Goal: Communication & Community: Share content

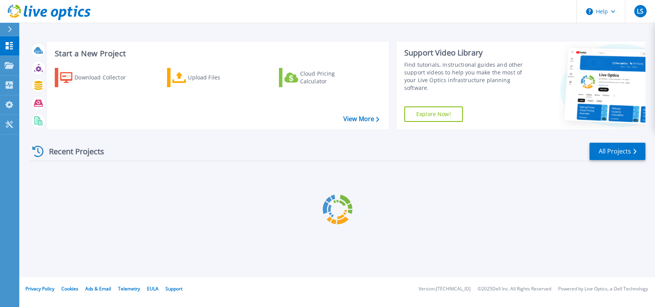
drag, startPoint x: 0, startPoint y: 0, endPoint x: 636, endPoint y: 246, distance: 682.0
click at [636, 246] on div at bounding box center [338, 209] width 616 height 96
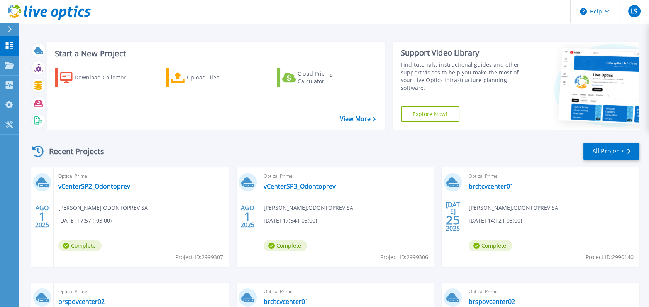
click at [103, 208] on span "Leopoldo Sasaki , ODONTOPREV SA" at bounding box center [103, 208] width 90 height 8
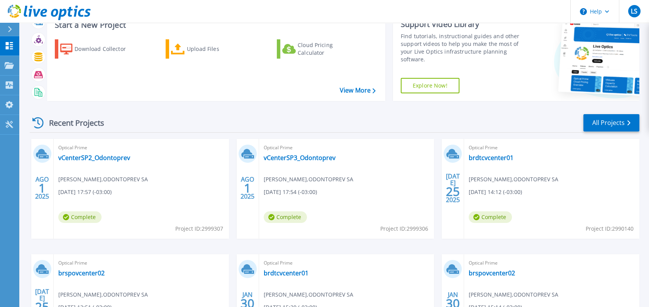
scroll to position [86, 0]
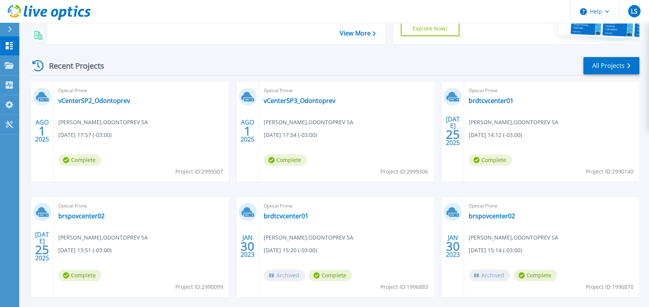
click at [101, 159] on span "Complete" at bounding box center [79, 160] width 43 height 12
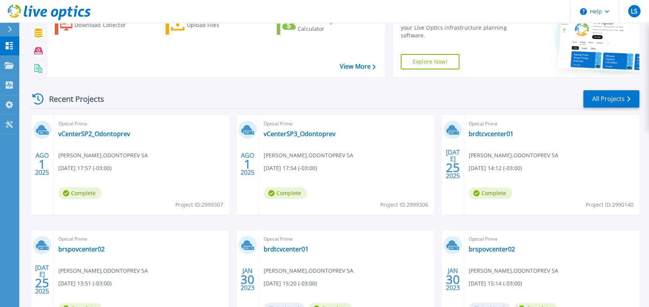
scroll to position [0, 0]
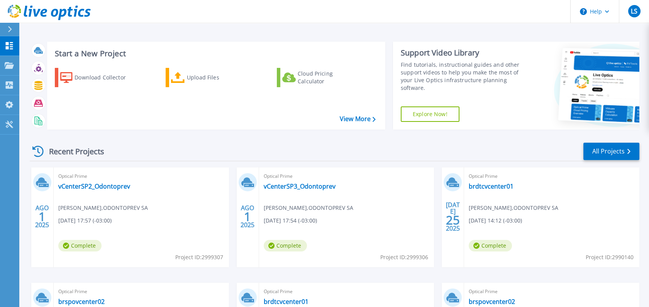
click at [46, 199] on div "AGO 1 2025" at bounding box center [42, 218] width 22 height 100
click at [76, 175] on span "Optical Prime" at bounding box center [141, 176] width 166 height 8
click at [81, 185] on link "vCenterSP2_Odontoprev" at bounding box center [94, 187] width 72 height 8
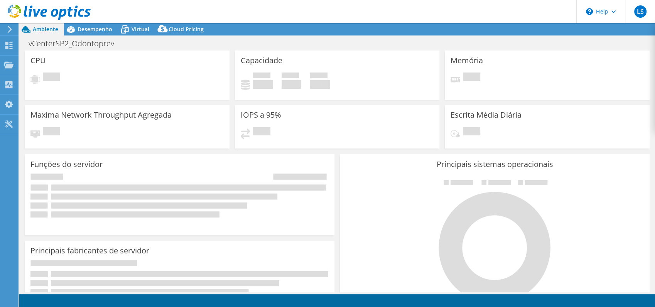
select select "SouthAmerica"
select select "BRL"
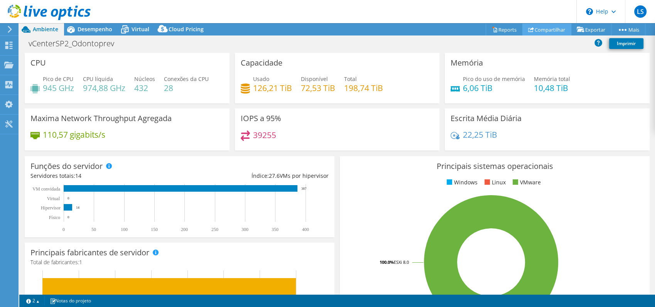
click at [548, 29] on link "Compartilhar" at bounding box center [547, 30] width 49 height 12
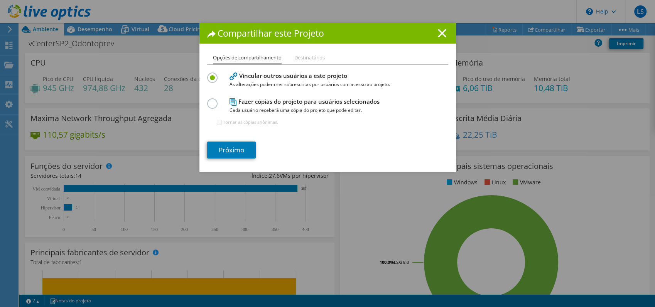
click at [303, 59] on li "Destinatários" at bounding box center [309, 58] width 30 height 10
click at [301, 59] on li "Destinatários" at bounding box center [309, 58] width 30 height 10
click at [303, 59] on li "Destinatários" at bounding box center [309, 58] width 30 height 10
click at [300, 56] on li "Destinatários" at bounding box center [309, 58] width 30 height 10
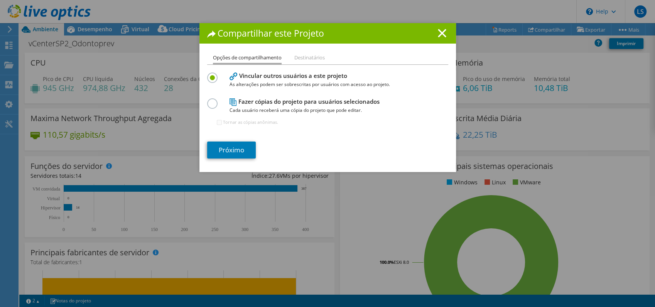
click at [352, 61] on ul "Opções de compartilhamento Destinatários" at bounding box center [327, 58] width 241 height 11
click at [223, 148] on link "Próximo" at bounding box center [231, 150] width 49 height 17
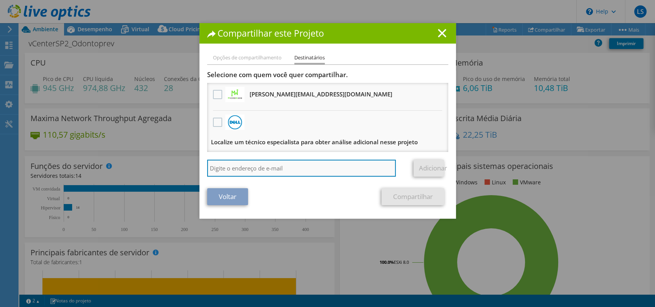
click at [230, 171] on input "search" at bounding box center [301, 168] width 189 height 17
type input "paulo.mauricio@service.com.br"
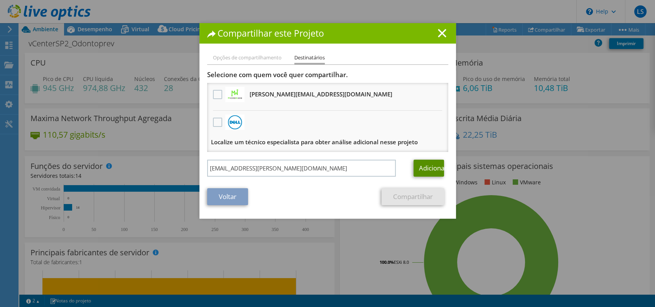
click at [420, 166] on link "Adicionar" at bounding box center [429, 168] width 30 height 17
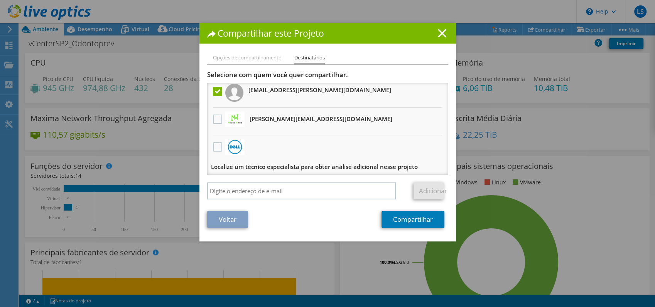
scroll to position [4, 0]
click at [392, 214] on link "Compartilhar" at bounding box center [413, 219] width 63 height 17
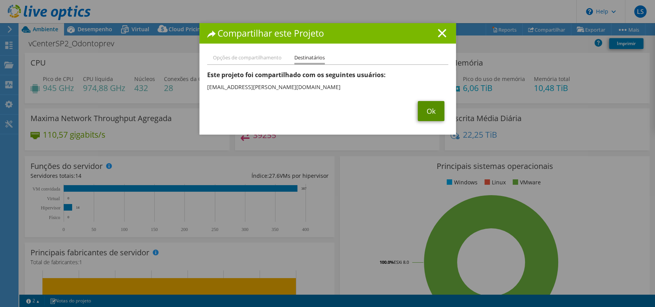
click at [430, 114] on link "Ok" at bounding box center [431, 111] width 27 height 20
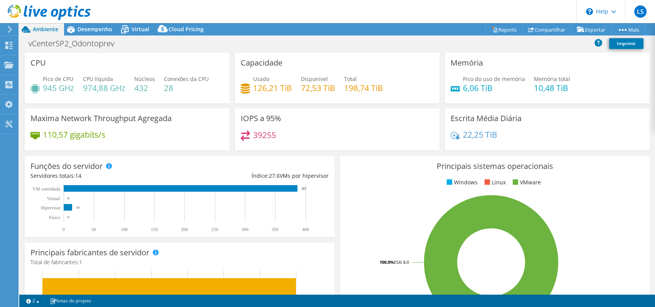
click at [8, 30] on icon at bounding box center [10, 29] width 6 height 7
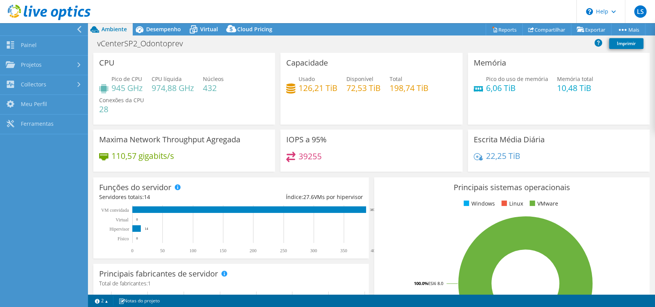
click at [77, 31] on icon at bounding box center [79, 29] width 6 height 7
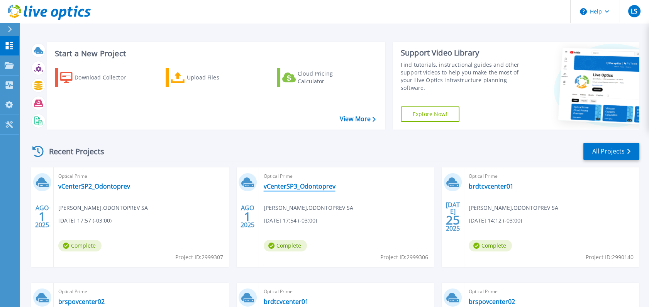
click at [293, 185] on link "vCenterSP3_Odontoprev" at bounding box center [300, 187] width 72 height 8
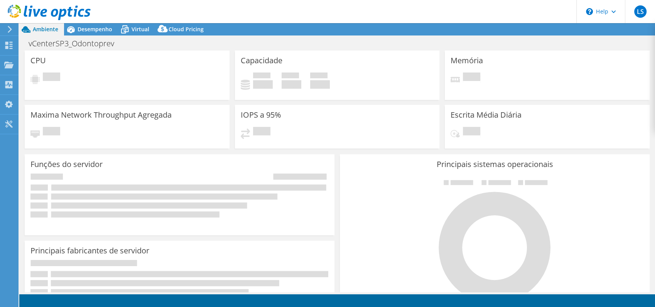
select select "USD"
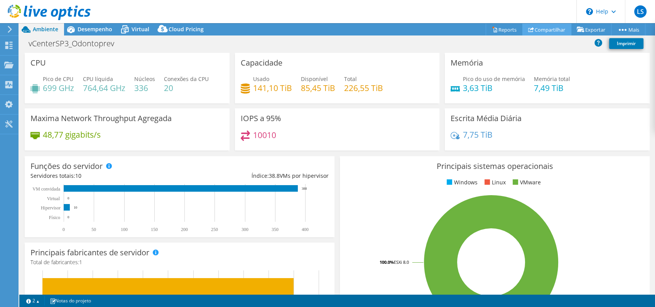
click at [544, 30] on link "Compartilhar" at bounding box center [547, 30] width 49 height 12
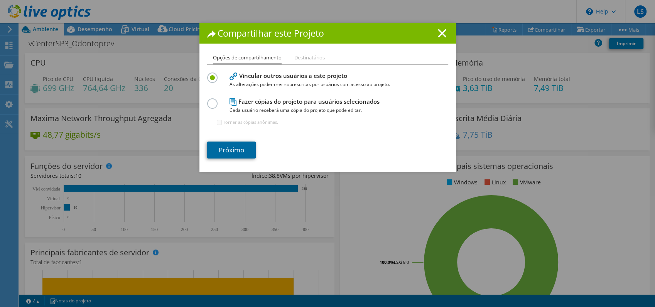
click at [225, 148] on link "Próximo" at bounding box center [231, 150] width 49 height 17
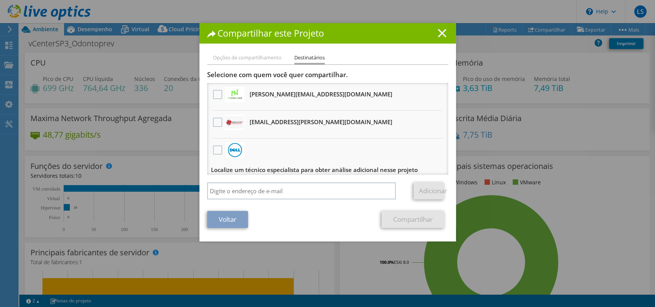
click at [438, 31] on icon at bounding box center [442, 33] width 8 height 8
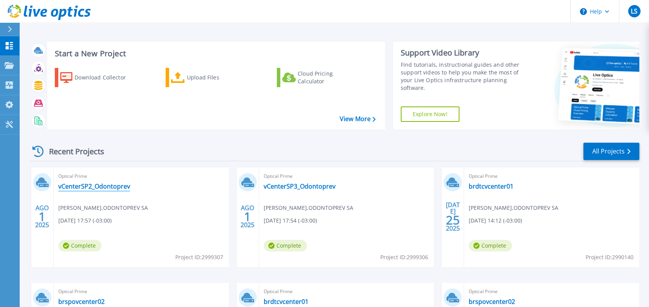
click at [97, 184] on link "vCenterSP2_Odontoprev" at bounding box center [94, 187] width 72 height 8
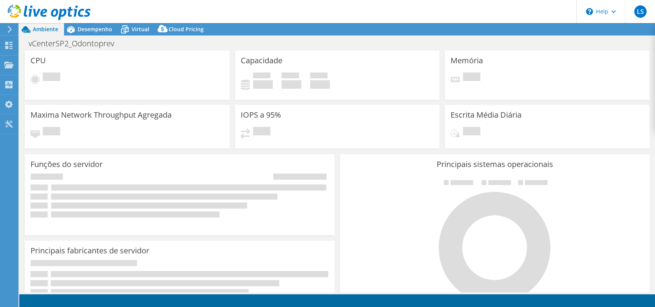
select select "SouthAmerica"
select select "BRL"
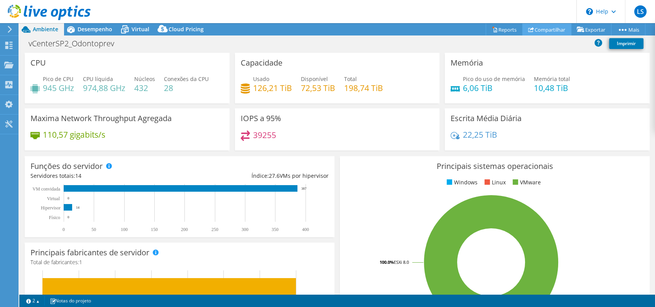
click at [540, 31] on link "Compartilhar" at bounding box center [547, 30] width 49 height 12
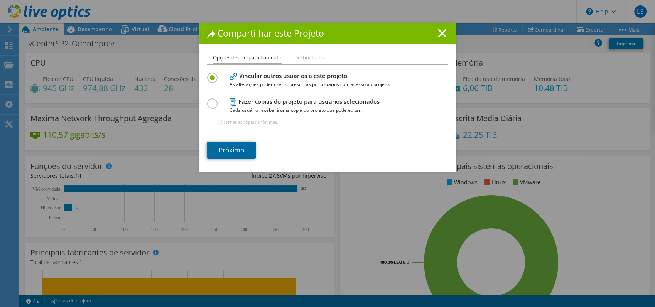
click at [227, 157] on link "Próximo" at bounding box center [231, 150] width 49 height 17
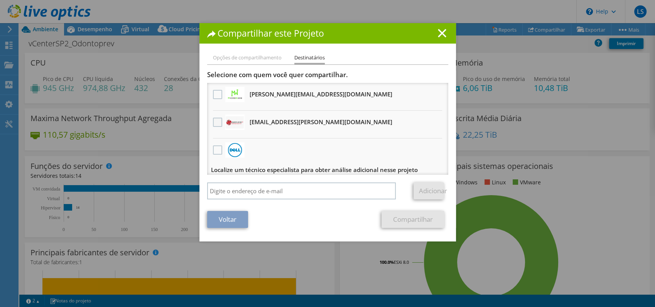
click at [213, 121] on label at bounding box center [218, 122] width 11 height 9
click at [0, 0] on input "checkbox" at bounding box center [0, 0] width 0 height 0
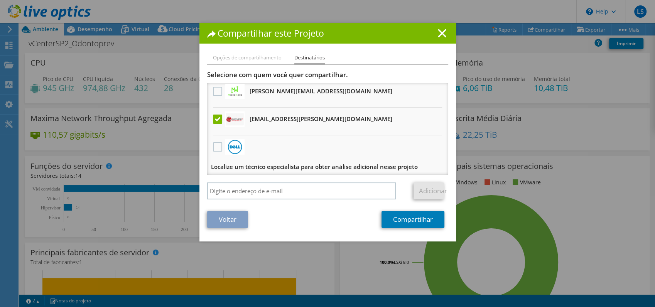
scroll to position [4, 0]
click at [415, 223] on link "Compartilhar" at bounding box center [413, 219] width 63 height 17
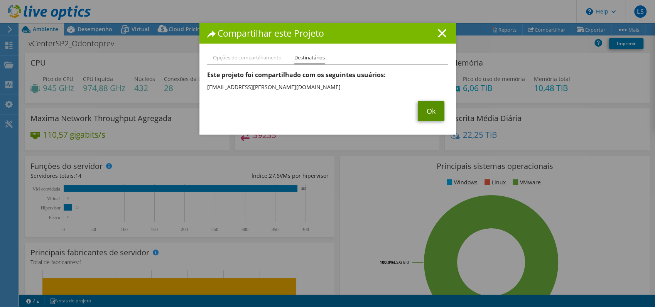
click at [421, 111] on link "Ok" at bounding box center [431, 111] width 27 height 20
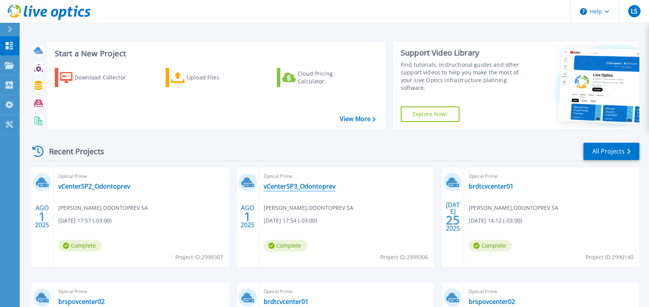
click at [315, 187] on link "vCenterSP3_Odontoprev" at bounding box center [300, 187] width 72 height 8
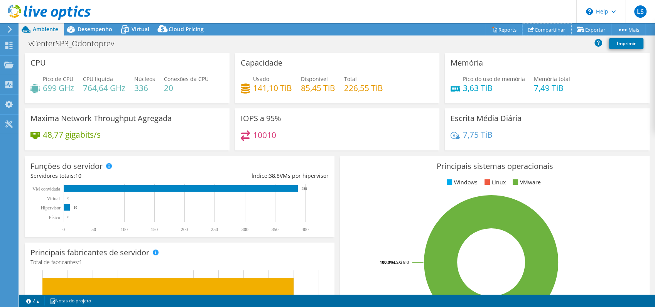
click at [545, 24] on link "Compartilhar" at bounding box center [547, 30] width 49 height 12
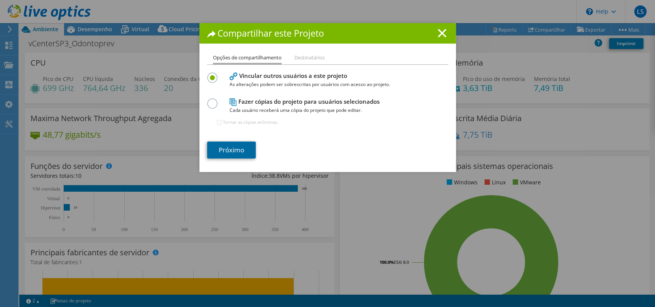
click at [237, 146] on link "Próximo" at bounding box center [231, 150] width 49 height 17
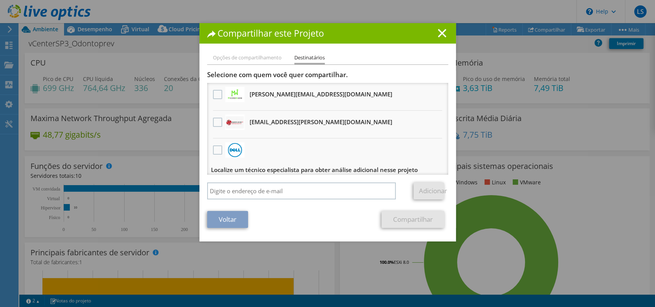
click at [235, 120] on img at bounding box center [235, 123] width 19 height 12
click at [213, 122] on label at bounding box center [218, 122] width 11 height 9
click at [0, 0] on input "checkbox" at bounding box center [0, 0] width 0 height 0
click at [396, 221] on link "Compartilhar" at bounding box center [413, 219] width 63 height 17
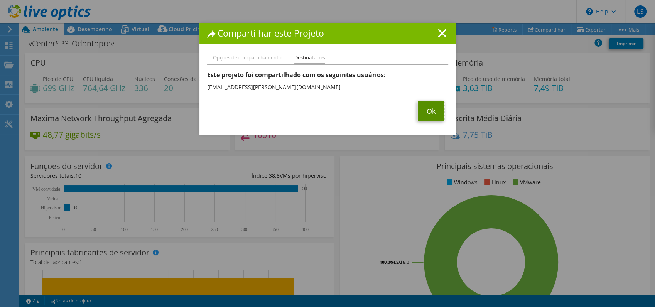
click at [423, 116] on link "Ok" at bounding box center [431, 111] width 27 height 20
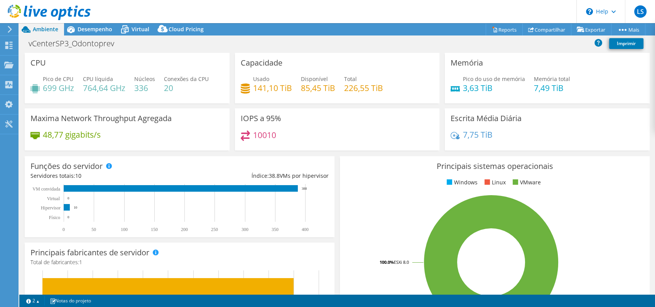
click at [17, 14] on icon at bounding box center [49, 13] width 83 height 16
